Goal: Task Accomplishment & Management: Manage account settings

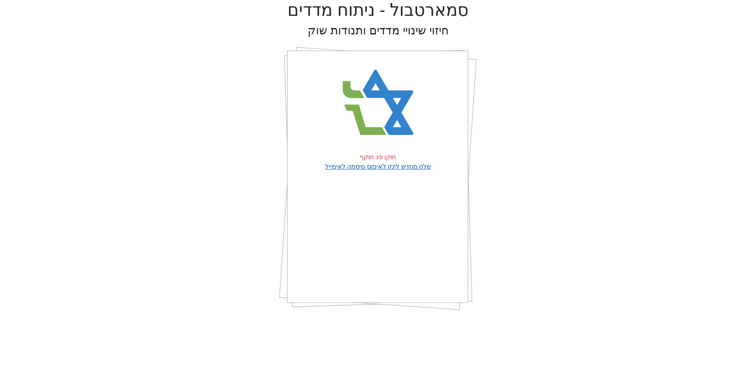
click at [387, 166] on link "שלח מחדש לינק לאיפוס סיסמה לאימייל" at bounding box center [378, 166] width 106 height 7
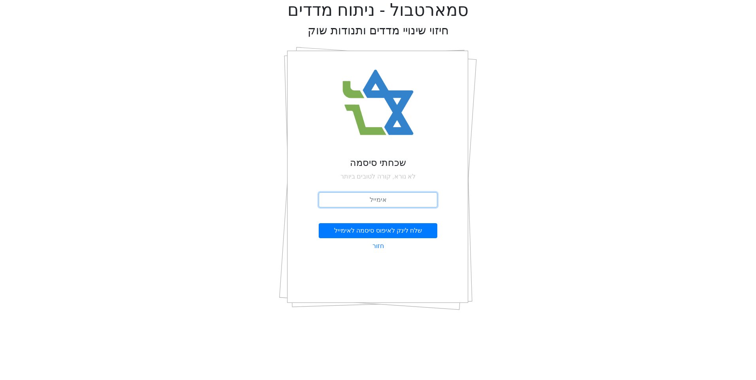
click at [388, 198] on input "email" at bounding box center [378, 200] width 119 height 15
type input "[EMAIL_ADDRESS][DOMAIN_NAME]"
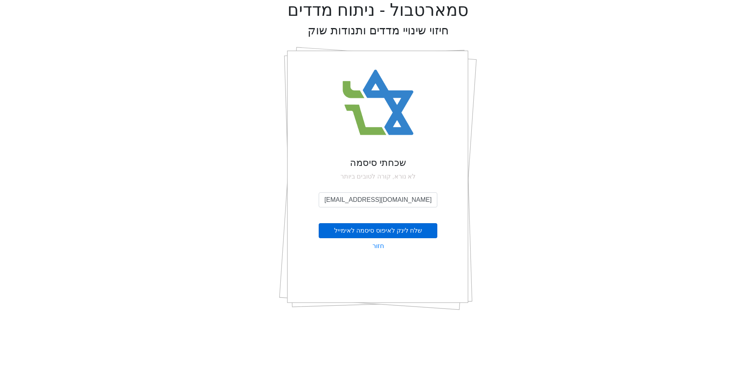
click at [378, 229] on button "שלח לינק לאיפוס סיסמה לאימייל" at bounding box center [378, 230] width 119 height 15
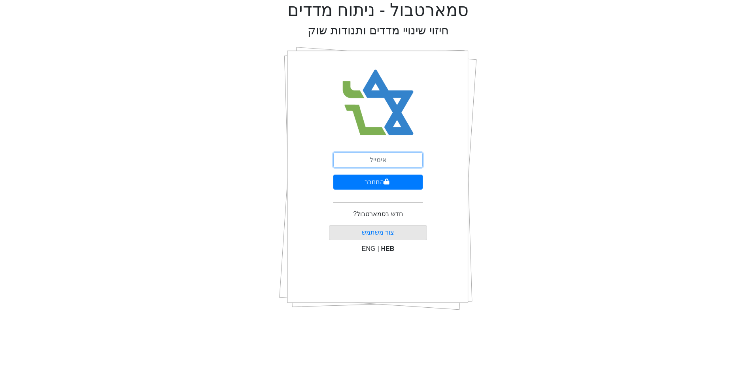
drag, startPoint x: 0, startPoint y: 0, endPoint x: 371, endPoint y: 163, distance: 405.5
click at [371, 163] on input "email" at bounding box center [377, 160] width 89 height 15
type input "[EMAIL_ADDRESS][DOMAIN_NAME]"
